Goal: Task Accomplishment & Management: Manage account settings

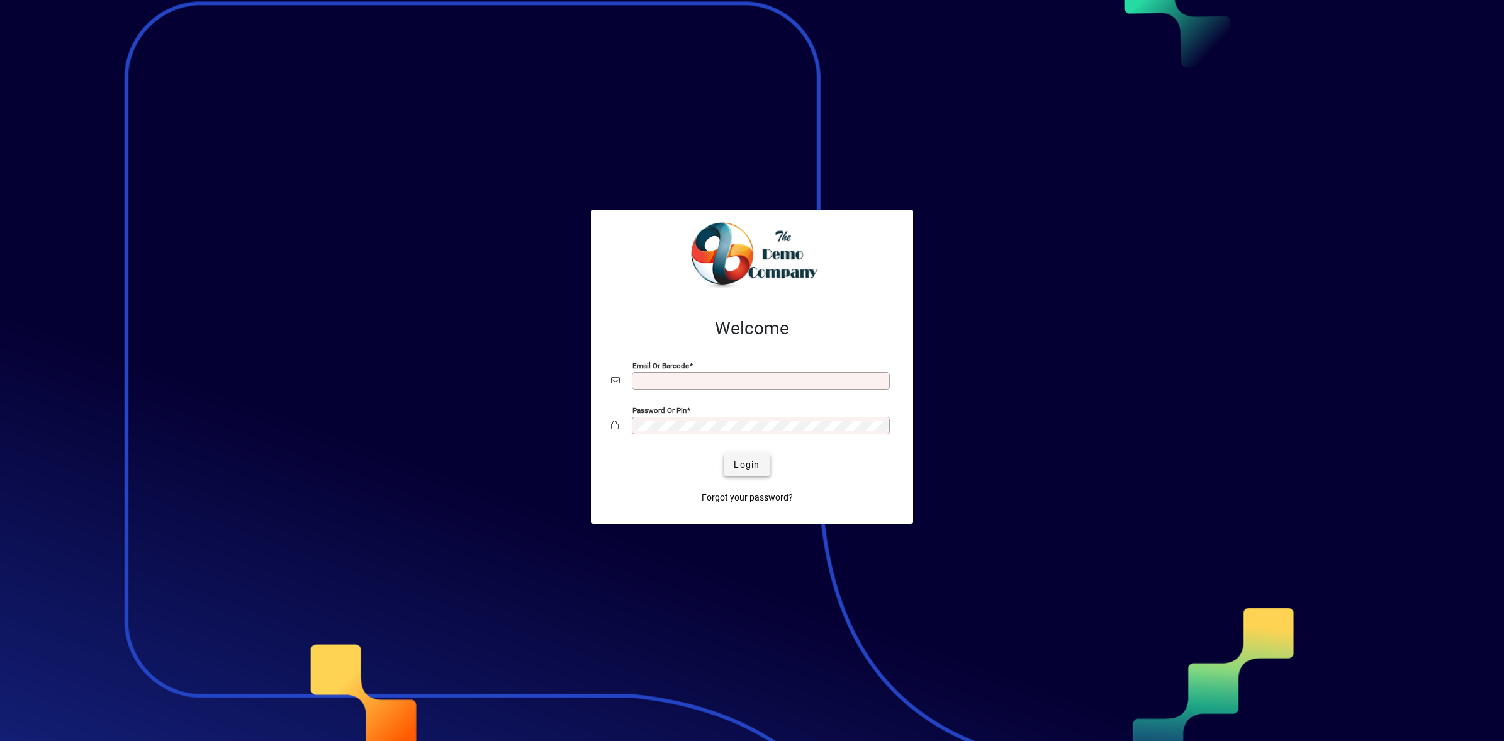
type input "**********"
click at [753, 473] on span "submit" at bounding box center [747, 464] width 46 height 30
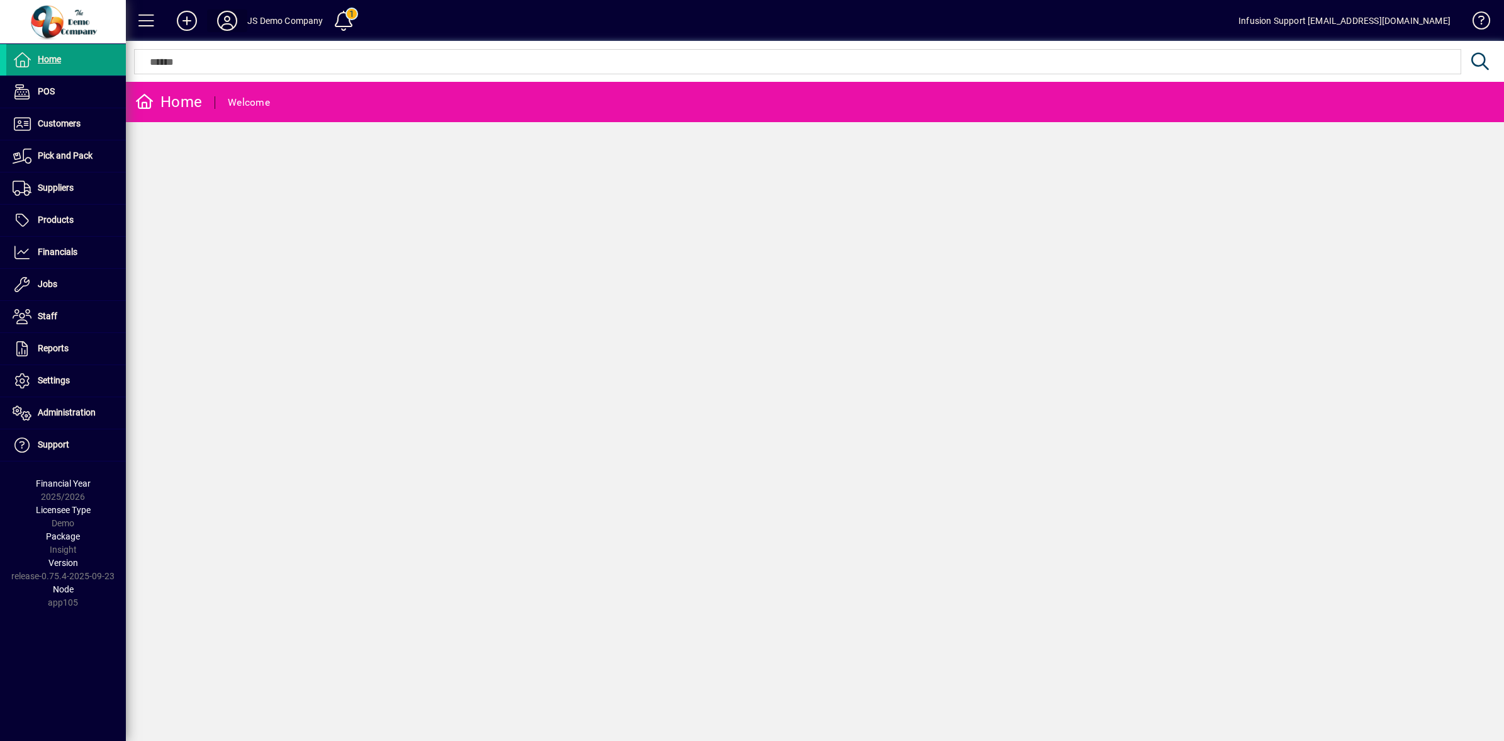
click at [232, 22] on icon at bounding box center [227, 21] width 25 height 20
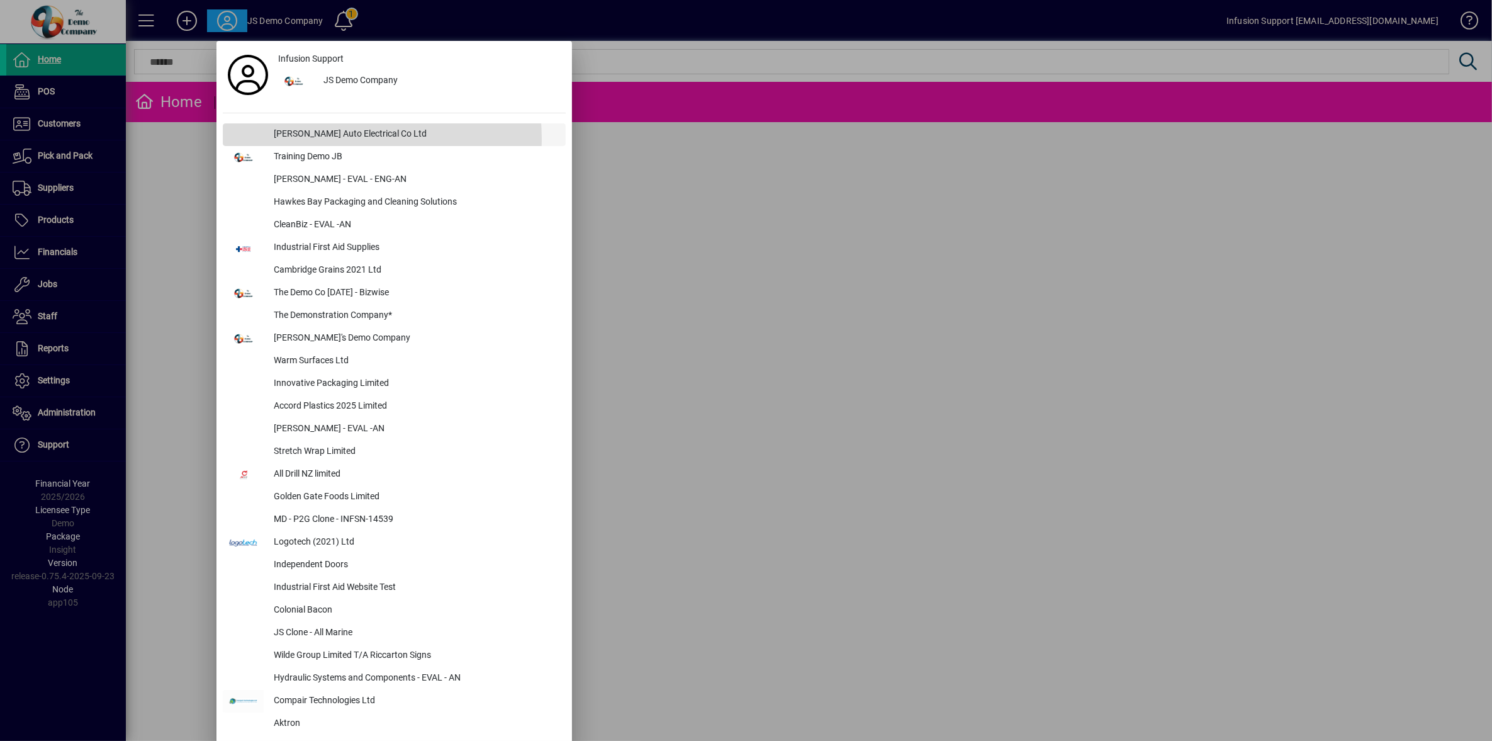
click at [320, 140] on div "M V Birchall Auto Electrical Co Ltd" at bounding box center [415, 134] width 302 height 23
